Goal: Transaction & Acquisition: Purchase product/service

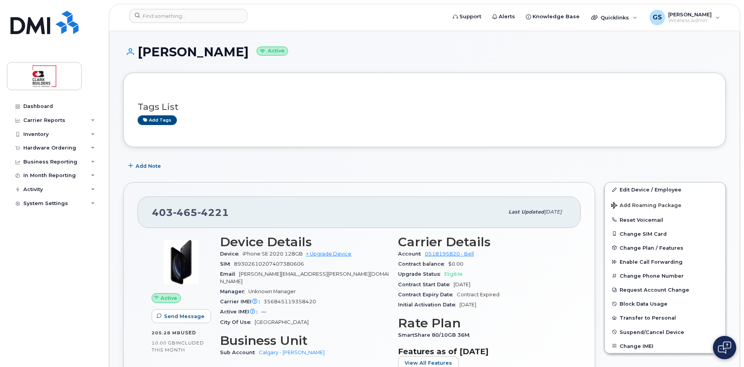
scroll to position [117, 0]
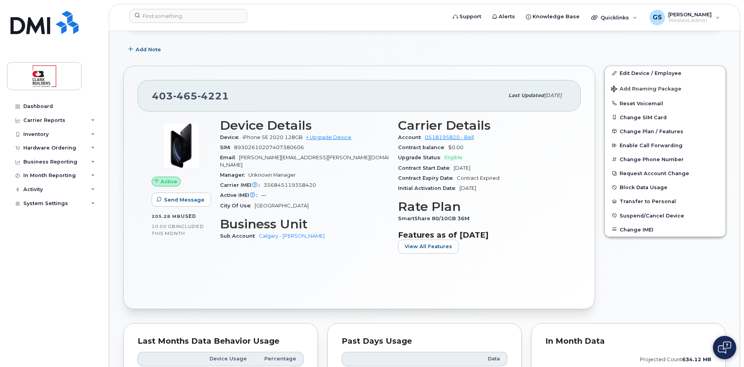
click at [475, 127] on div "[PHONE_NUMBER] Last updated [DATE] Active Send Message 205.28 MB  used 10.00 GB…" at bounding box center [359, 187] width 472 height 243
click at [567, 192] on div "Carrier Details Account 0518195820 - Bell Contract balance $0.00 Upgrade Status…" at bounding box center [482, 189] width 178 height 151
click at [640, 71] on link "Edit Device / Employee" at bounding box center [665, 73] width 121 height 14
click at [341, 136] on link "+ Upgrade Device" at bounding box center [328, 138] width 45 height 6
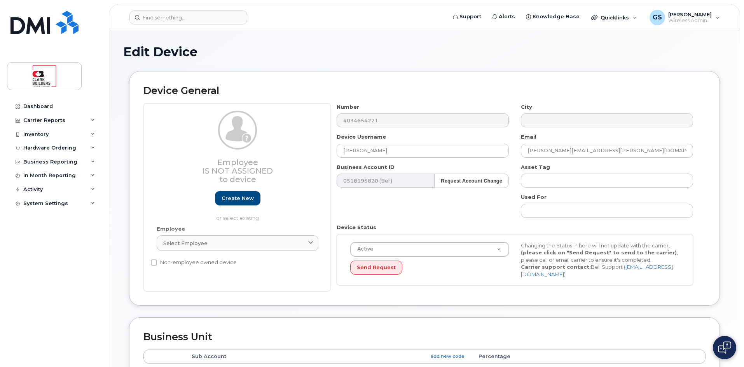
select select "24189"
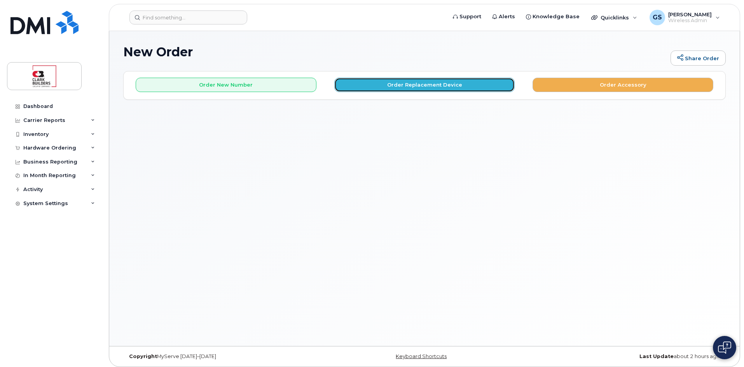
click at [391, 87] on button "Order Replacement Device" at bounding box center [424, 85] width 181 height 14
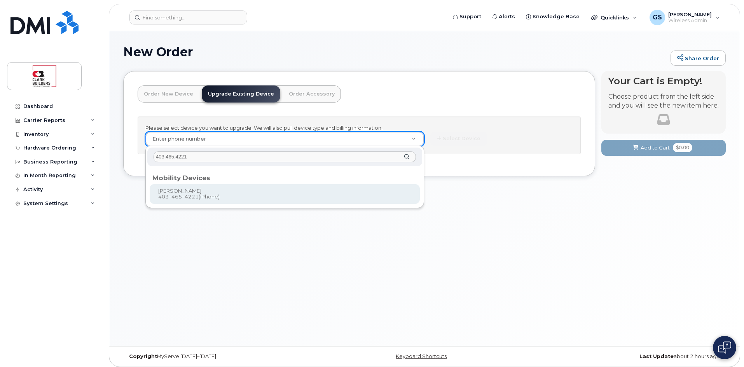
type input "403.465.4221"
type input "636254"
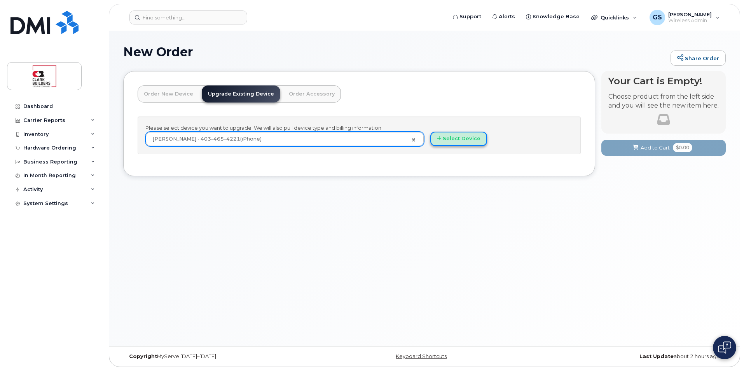
click at [456, 136] on button "Select Device" at bounding box center [458, 139] width 57 height 14
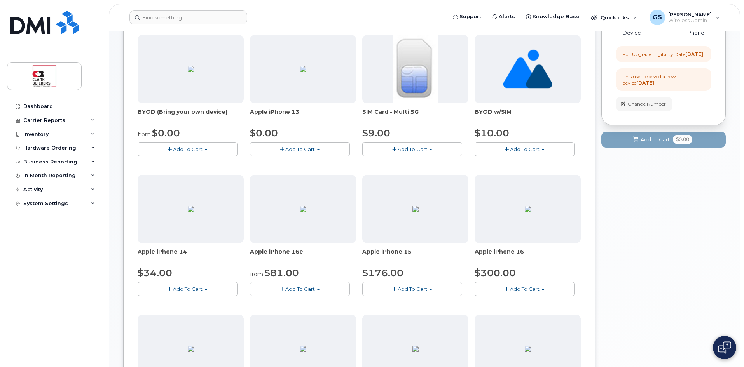
scroll to position [156, 0]
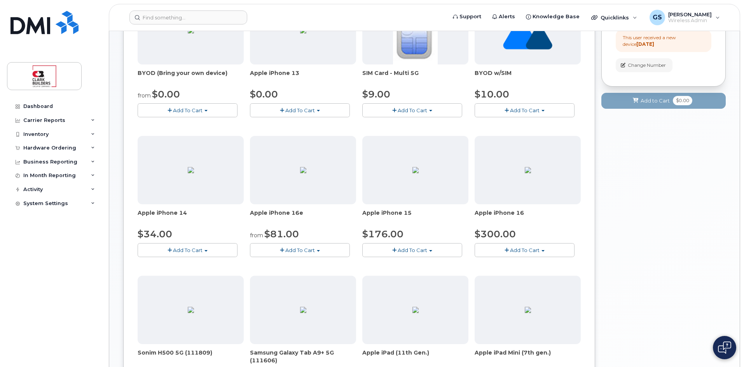
click at [304, 251] on span "Add To Cart" at bounding box center [300, 250] width 30 height 6
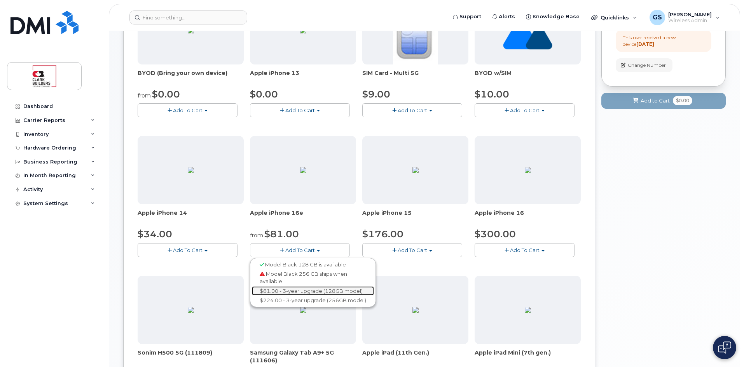
click at [299, 291] on link "$81.00 - 3-year upgrade (128GB model)" at bounding box center [313, 292] width 122 height 10
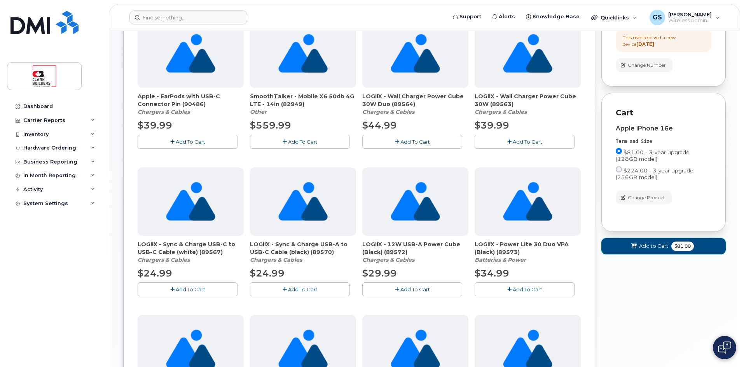
click at [656, 250] on span "Add to Cart" at bounding box center [653, 246] width 29 height 7
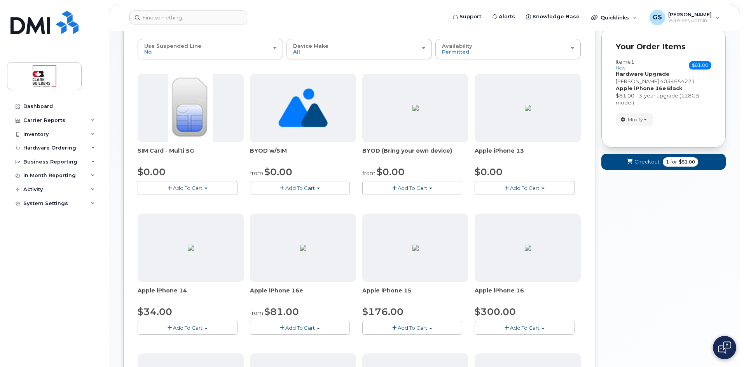
scroll to position [39, 0]
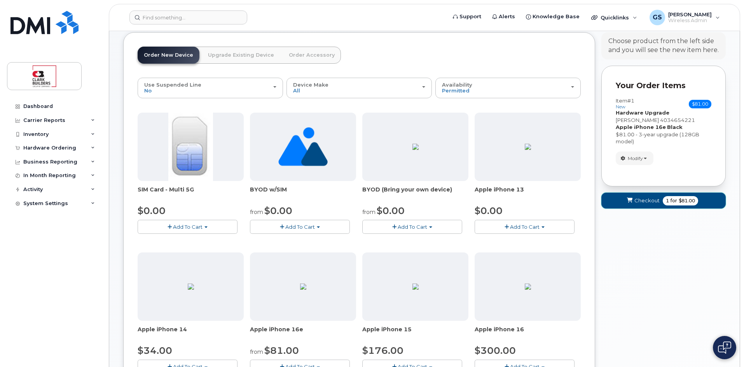
click at [646, 199] on span "Checkout" at bounding box center [647, 200] width 25 height 7
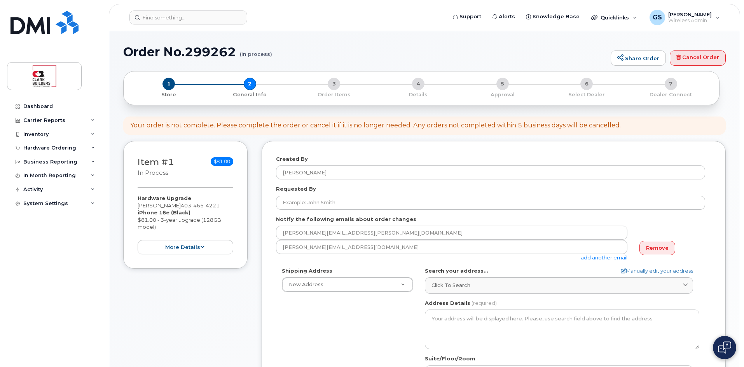
select select
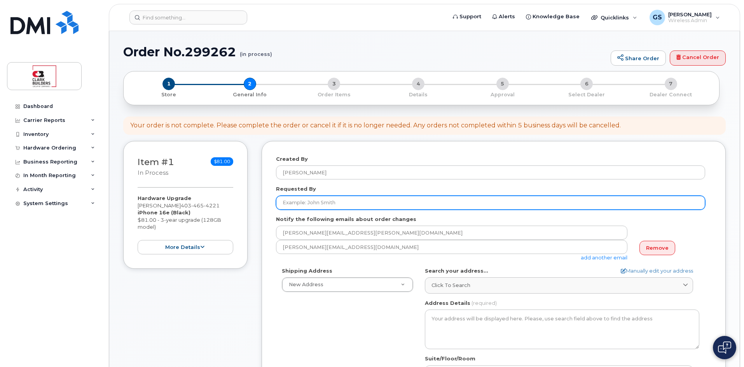
click at [324, 202] on input "Requested By" at bounding box center [490, 203] width 429 height 14
type input "[PERSON_NAME]"
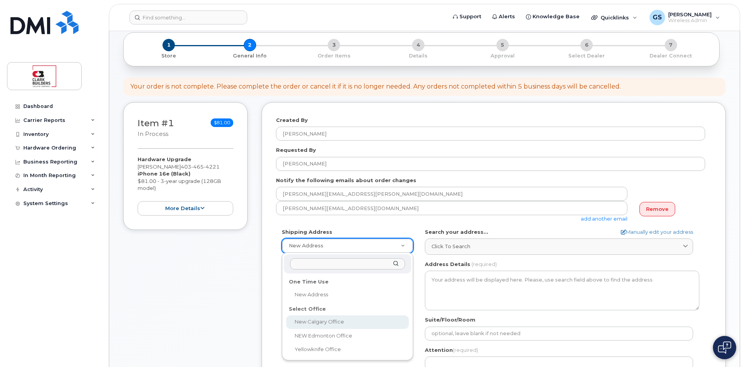
select select
type textarea "222, 4000 - 4 Street SE Calgary Alberta T2G2W3"
type input "[PERSON_NAME]"
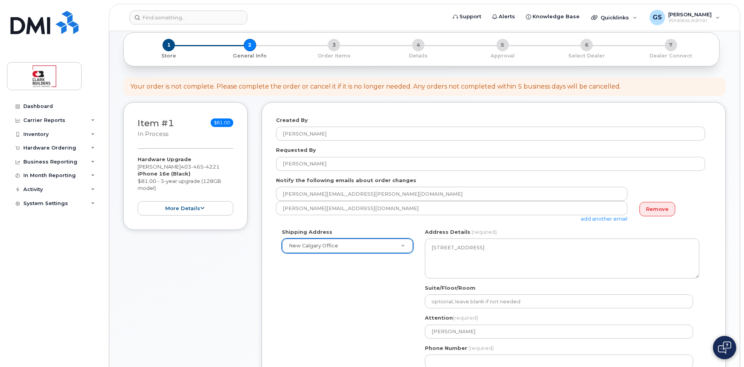
scroll to position [117, 0]
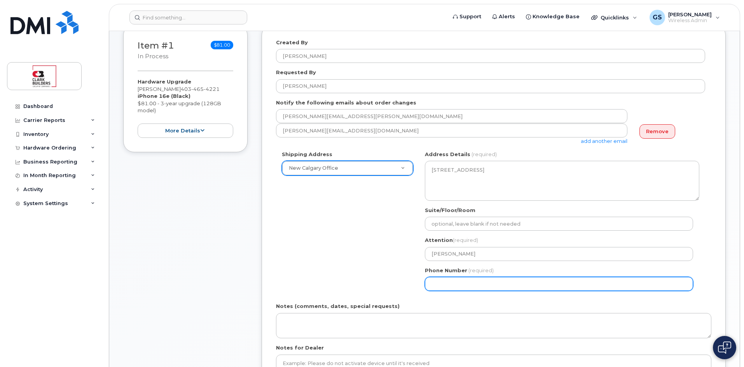
click at [444, 287] on input "Phone Number" at bounding box center [559, 284] width 268 height 14
type input "4032530565"
select select
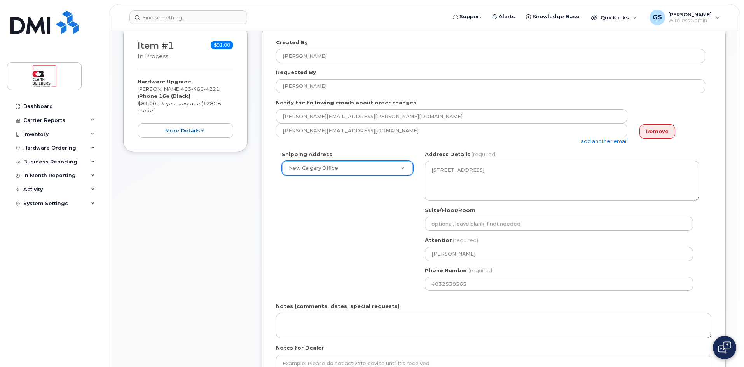
click at [363, 261] on div "Shipping Address New Calgary Office New Address New Calgary Office NEW Edmonton…" at bounding box center [490, 224] width 429 height 146
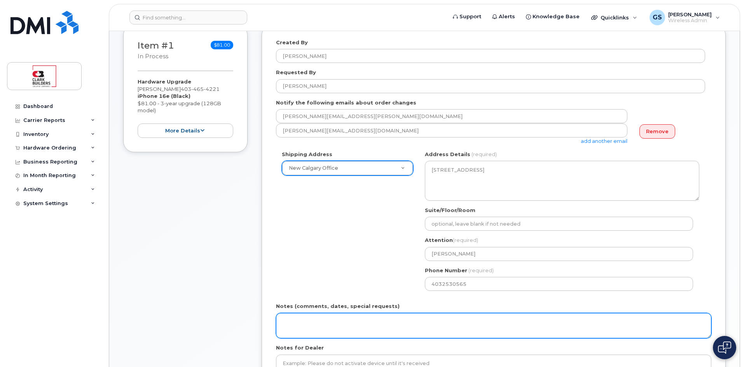
click at [320, 317] on textarea "Notes (comments, dates, special requests)" at bounding box center [493, 326] width 435 height 26
drag, startPoint x: 483, startPoint y: 337, endPoint x: 521, endPoint y: 335, distance: 38.5
click at [521, 336] on textarea "Notes (comments, dates, special requests)" at bounding box center [493, 326] width 435 height 26
click at [521, 335] on textarea "Notes (comments, dates, special requests)" at bounding box center [493, 326] width 435 height 26
click at [294, 325] on textarea "inc" at bounding box center [493, 326] width 435 height 26
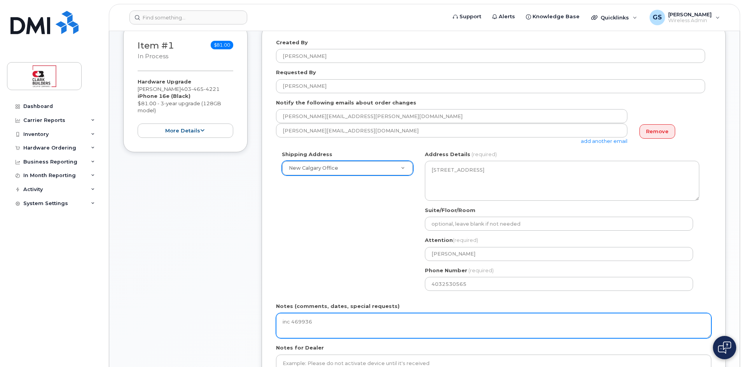
click at [292, 323] on textarea "inc 469936" at bounding box center [493, 326] width 435 height 26
click at [330, 322] on textarea "inc469936" at bounding box center [493, 326] width 435 height 26
click at [290, 323] on textarea "inc469936" at bounding box center [493, 326] width 435 height 26
click at [332, 321] on textarea "INC469936" at bounding box center [493, 326] width 435 height 26
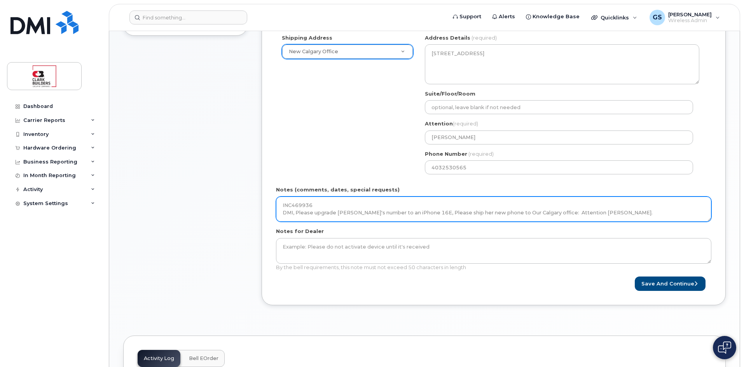
scroll to position [7, 0]
drag, startPoint x: 283, startPoint y: 212, endPoint x: 634, endPoint y: 215, distance: 351.1
click at [634, 215] on textarea "INC469936 DMI, Please upgrade Amanda's number to an iPhone 16E, Please ship her…" at bounding box center [493, 210] width 435 height 26
paste textarea "Good afternoon DMI Team, please process a new standard iPhone request for Joel …"
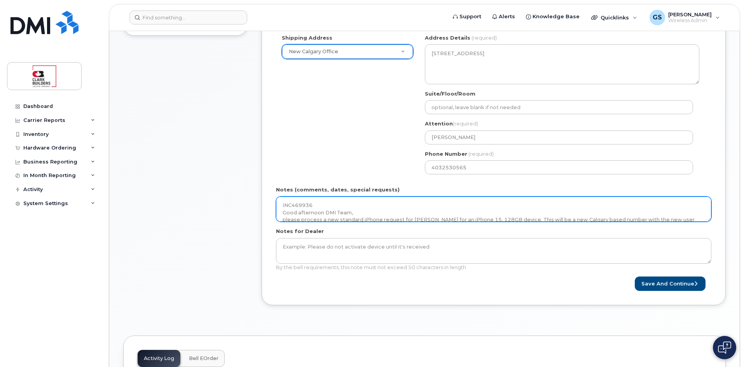
click at [479, 219] on textarea "INC469936 Good afternoon DMI Team, please process a new standard iPhone request…" at bounding box center [493, 210] width 435 height 26
drag, startPoint x: 524, startPoint y: 218, endPoint x: 601, endPoint y: 180, distance: 85.7
click at [601, 180] on form "Created By Greg Skirten Requested By Greg Skirten Notify the following emails a…" at bounding box center [493, 106] width 435 height 369
click at [702, 220] on textarea "INC469936 Good afternoon DMI Team, please process a new standard iPhone request…" at bounding box center [493, 210] width 435 height 26
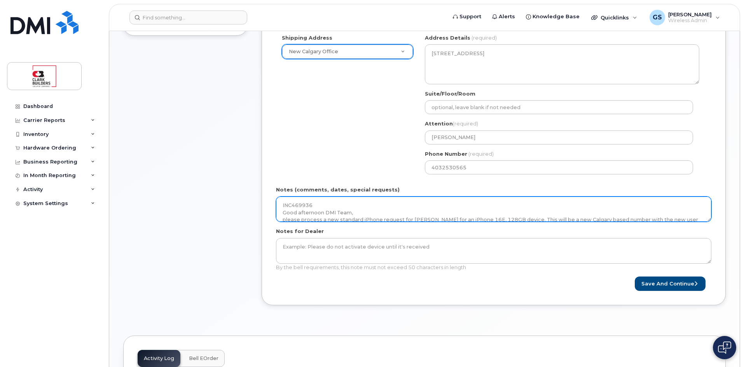
scroll to position [9, 0]
click at [539, 212] on textarea "INC469936 Good afternoon DMI Team, please process a new standard iPhone request…" at bounding box center [493, 210] width 435 height 26
drag, startPoint x: 436, startPoint y: 211, endPoint x: 408, endPoint y: 209, distance: 27.7
click at [408, 209] on textarea "INC469936 Good afternoon DMI Team, please process a new standard iPhone request…" at bounding box center [493, 210] width 435 height 26
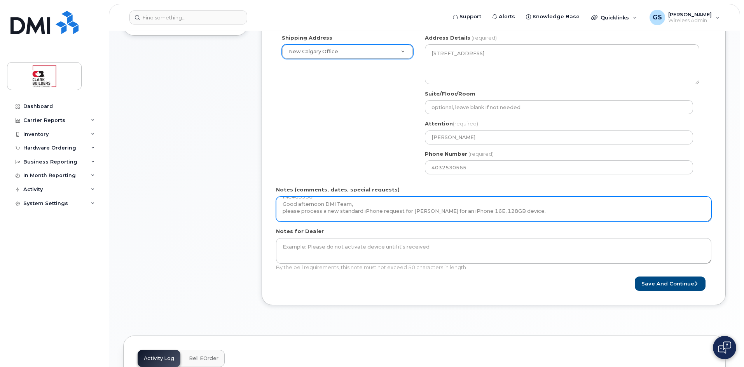
drag, startPoint x: 359, startPoint y: 210, endPoint x: 326, endPoint y: 213, distance: 33.5
click at [326, 213] on textarea "INC469936 Good afternoon DMI Team, please process a new standard iPhone request…" at bounding box center [493, 210] width 435 height 26
click at [337, 212] on textarea "INC469936 Good afternoon DMI Team, please process a new standard iPhone request…" at bounding box center [493, 210] width 435 height 26
click at [365, 211] on textarea "INC469936 Good afternoon DMI Team, please process a standard iPhone request for…" at bounding box center [493, 210] width 435 height 26
click at [366, 212] on textarea "INC469936 Good afternoon DMI Team, please process a standard iPhone request for…" at bounding box center [493, 210] width 435 height 26
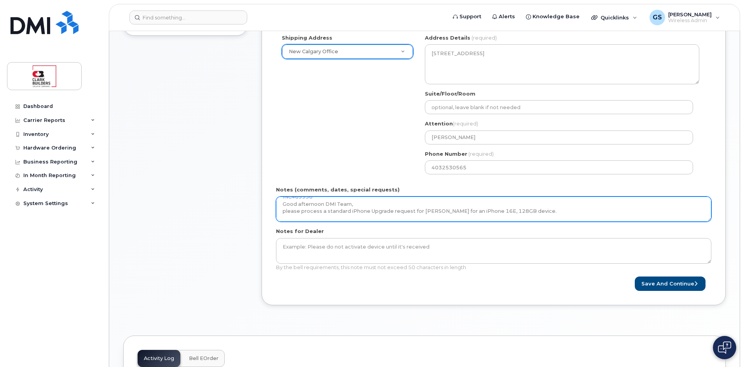
click at [502, 212] on textarea "INC469936 Good afternoon DMI Team, please process a standard iPhone Upgrade req…" at bounding box center [493, 210] width 435 height 26
click at [547, 213] on textarea "INC469936 Good afternoon DMI Team, please process a standard iPhone Upgrade req…" at bounding box center [493, 210] width 435 height 26
drag, startPoint x: 548, startPoint y: 213, endPoint x: 588, endPoint y: 213, distance: 39.7
click at [588, 213] on textarea "INC469936 Good afternoon DMI Team, please process a standard iPhone Upgrade req…" at bounding box center [493, 210] width 435 height 26
click at [505, 211] on textarea "INC469936 Good afternoon DMI Team, please process a standard iPhone Upgrade req…" at bounding box center [493, 210] width 435 height 26
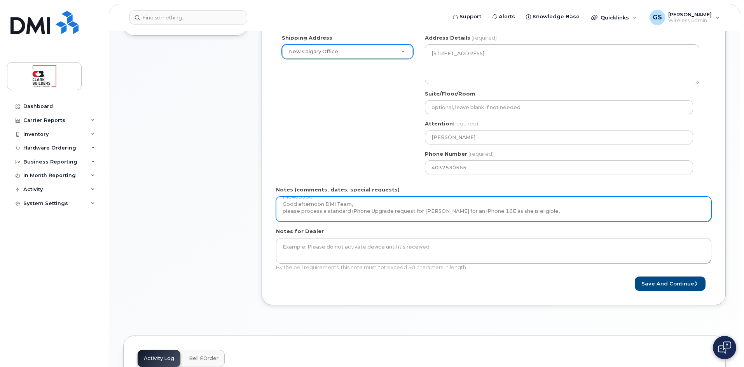
paste textarea "128GB device."
click at [543, 211] on textarea "INC469936 Good afternoon DMI Team, please process a standard iPhone Upgrade req…" at bounding box center [493, 210] width 435 height 26
click at [587, 209] on textarea "INC469936 Good afternoon DMI Team, please process a standard iPhone Upgrade req…" at bounding box center [493, 210] width 435 height 26
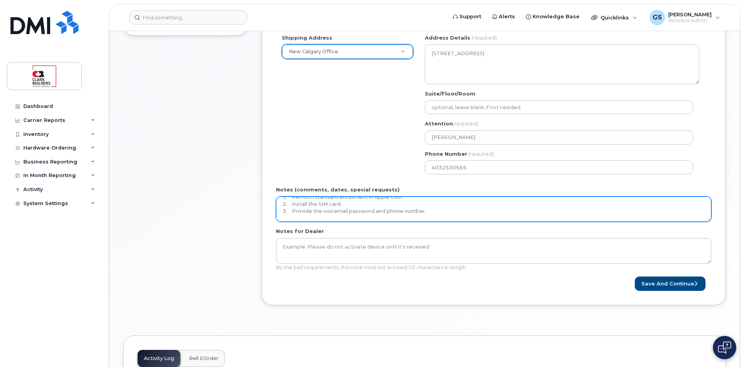
drag, startPoint x: 432, startPoint y: 212, endPoint x: 282, endPoint y: 207, distance: 150.6
click at [282, 207] on textarea "INC469936 Good afternoon DMI Team, please process a standard iPhone Upgrade req…" at bounding box center [493, 210] width 435 height 26
click at [282, 217] on textarea "INC469936 Good afternoon DMI Team, please process a standard iPhone Upgrade req…" at bounding box center [493, 210] width 435 height 26
type textarea "INC469936 Good afternoon DMI Team, please process a standard iPhone Upgrade req…"
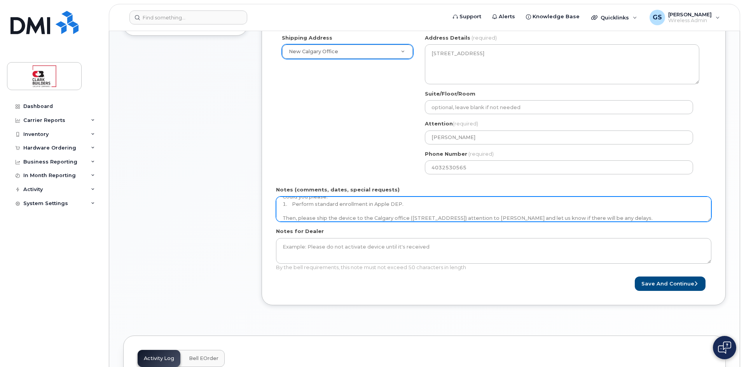
scroll to position [44, 0]
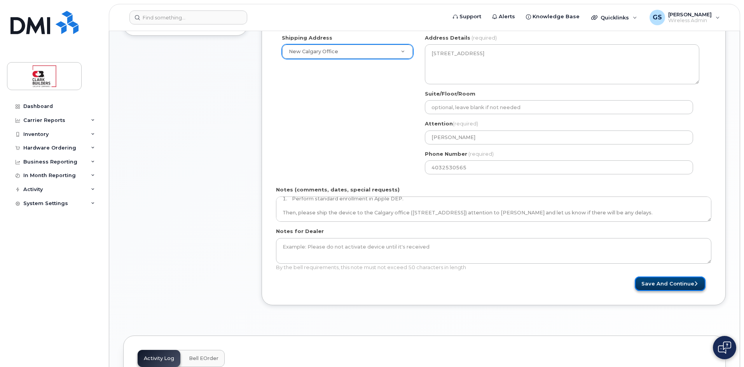
click at [669, 282] on button "Save and Continue" at bounding box center [670, 284] width 71 height 14
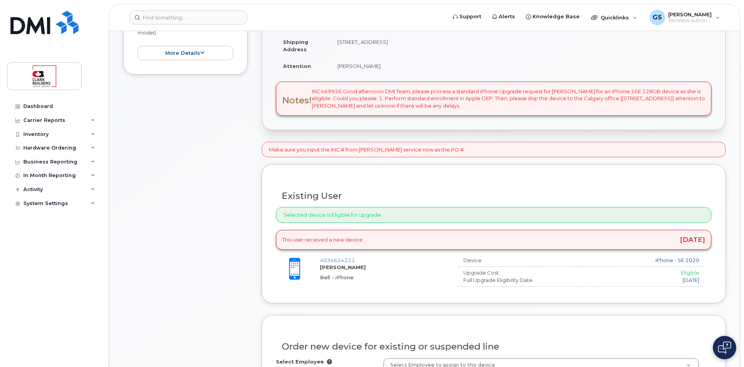
scroll to position [272, 0]
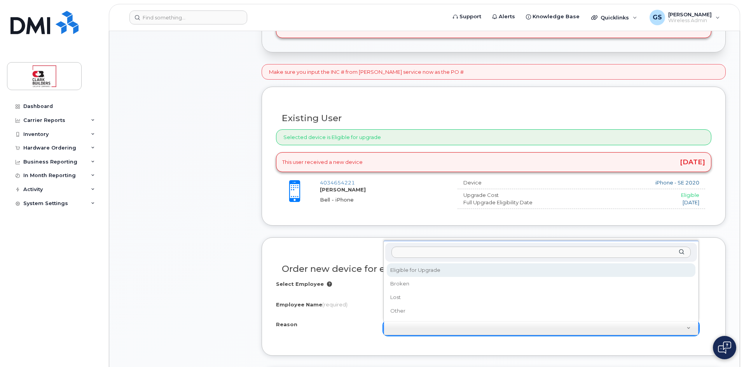
select select "eligible_for_upgrade"
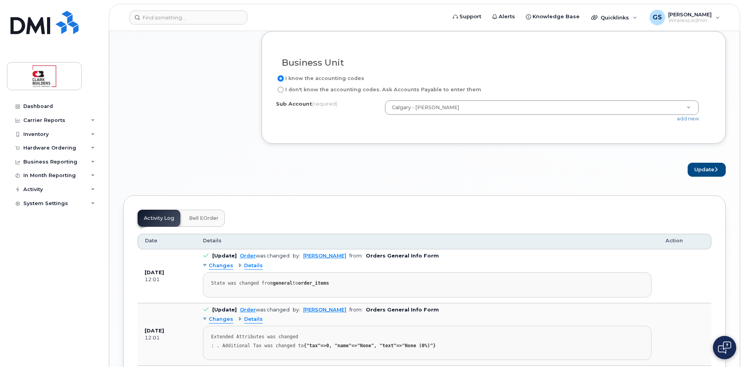
scroll to position [622, 0]
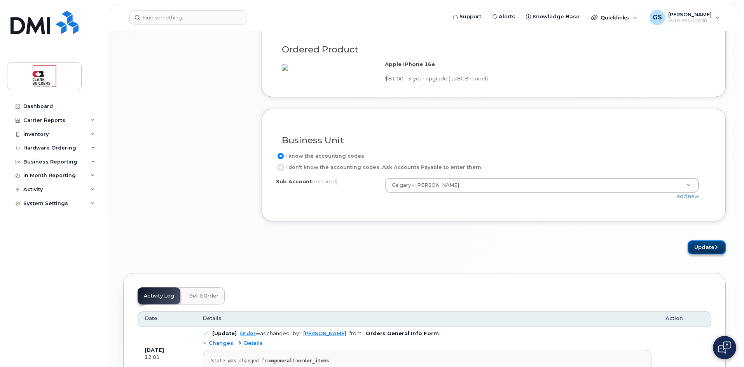
click at [704, 255] on button "Update" at bounding box center [707, 248] width 38 height 14
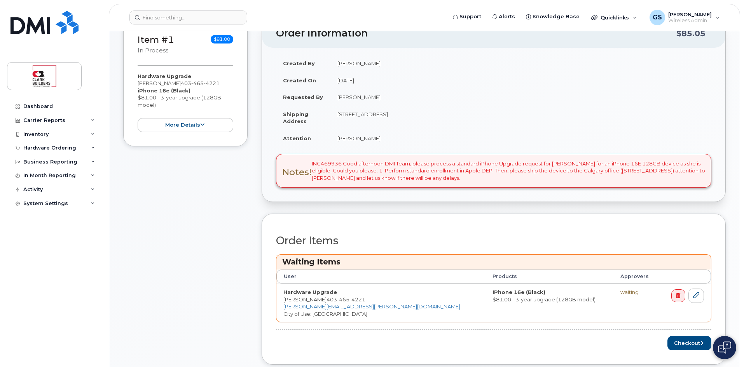
scroll to position [194, 0]
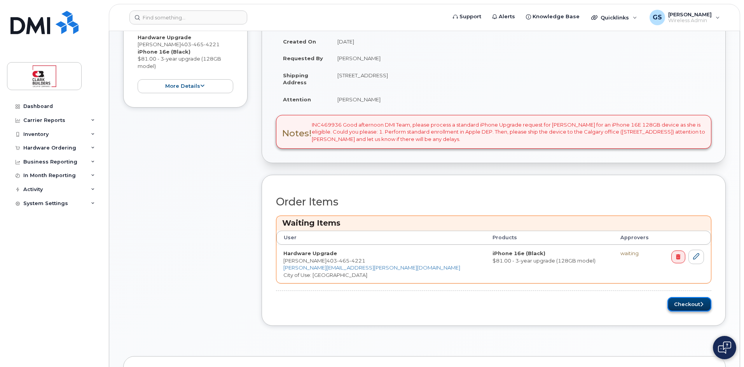
click at [682, 306] on button "Checkout" at bounding box center [690, 304] width 44 height 14
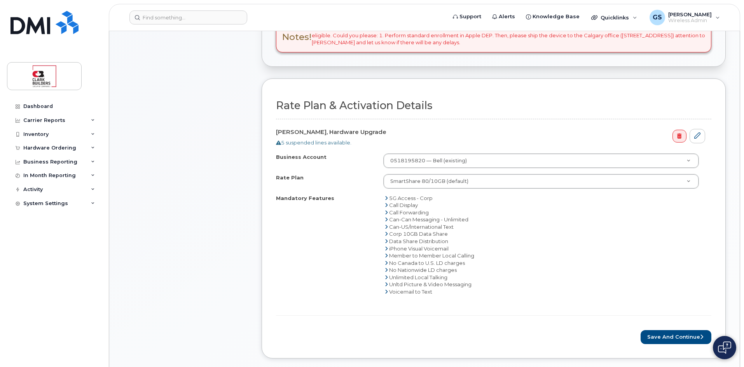
scroll to position [272, 0]
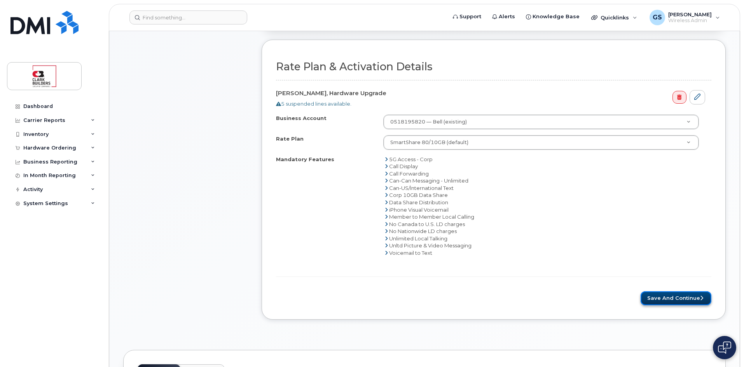
click at [659, 297] on button "Save and Continue" at bounding box center [676, 299] width 71 height 14
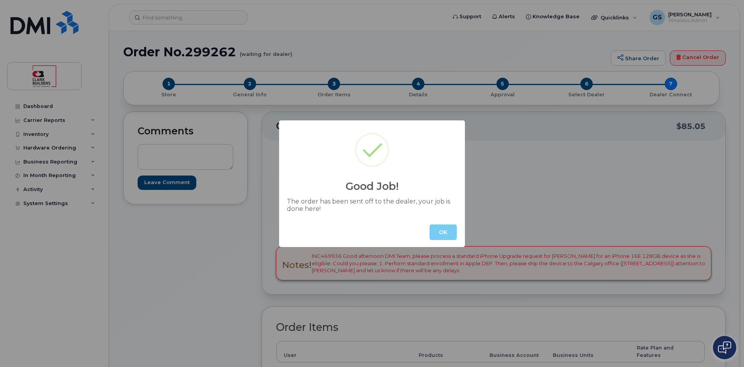
click at [442, 235] on button "OK" at bounding box center [443, 233] width 27 height 16
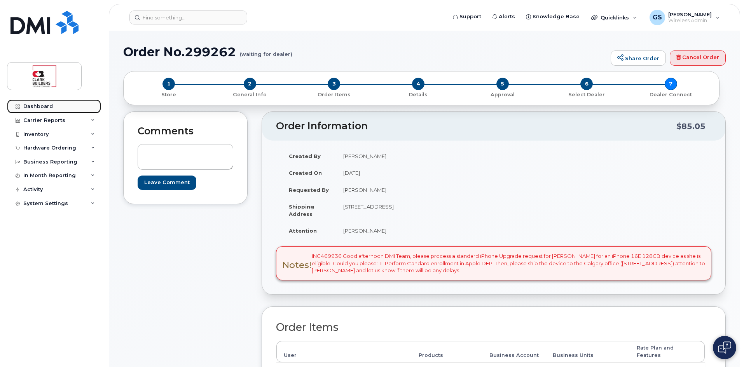
click at [37, 107] on div "Dashboard" at bounding box center [38, 106] width 30 height 6
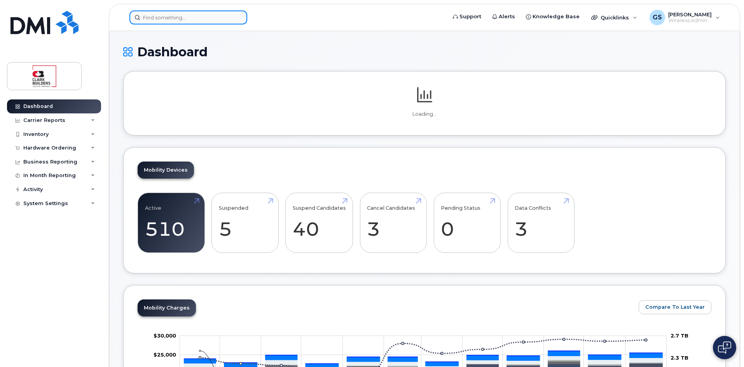
click at [170, 19] on input at bounding box center [188, 17] width 118 height 14
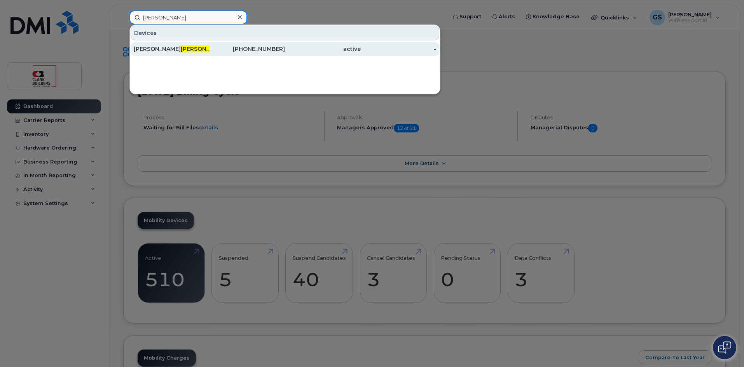
type input "elliot"
click at [181, 49] on span "Elliot" at bounding box center [204, 48] width 47 height 7
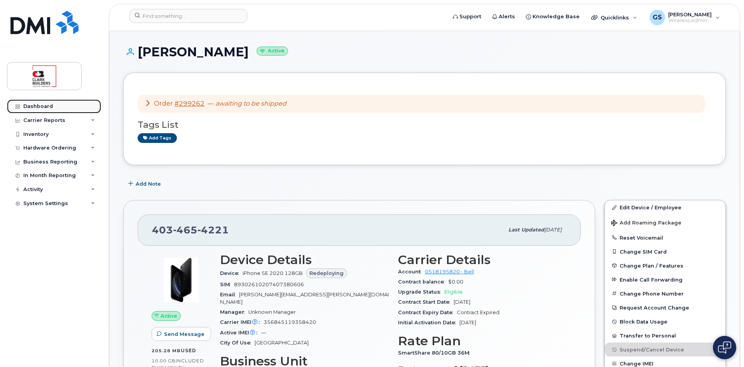
click at [23, 104] on link "Dashboard" at bounding box center [54, 107] width 94 height 14
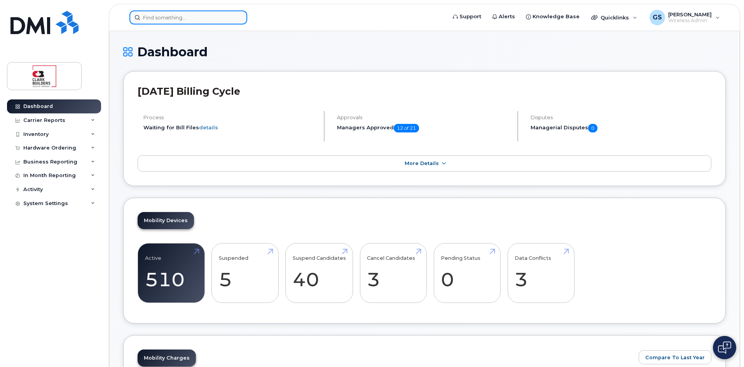
click at [205, 21] on input at bounding box center [188, 17] width 118 height 14
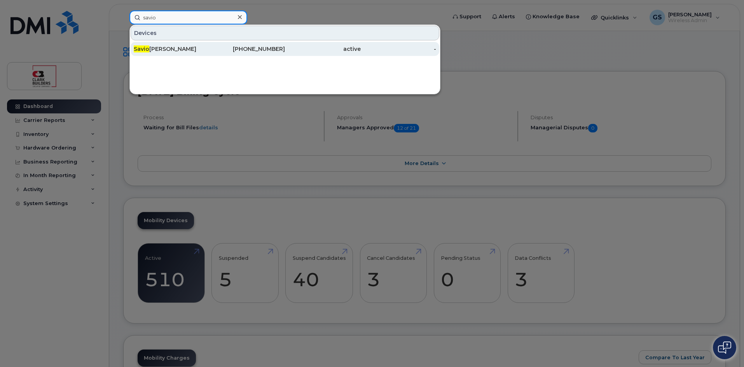
type input "savio"
click at [277, 48] on div "[PHONE_NUMBER]" at bounding box center [248, 49] width 76 height 8
